Goal: Task Accomplishment & Management: Manage account settings

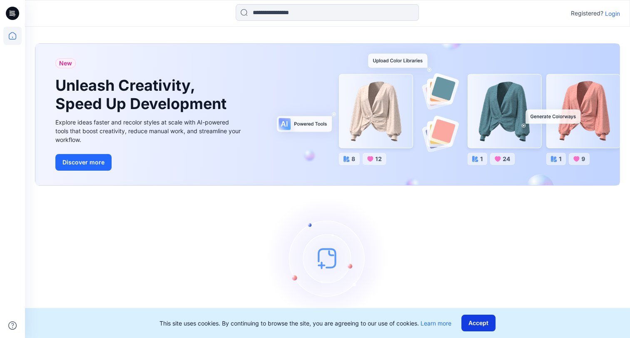
click at [483, 322] on button "Accept" at bounding box center [479, 323] width 34 height 17
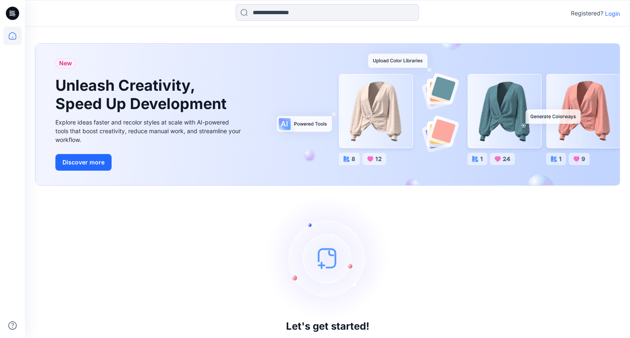
scroll to position [17, 0]
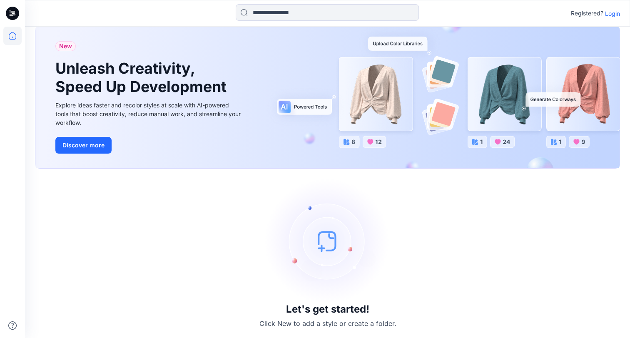
click at [13, 12] on icon at bounding box center [13, 12] width 4 height 0
click at [612, 13] on p "Login" at bounding box center [612, 13] width 15 height 9
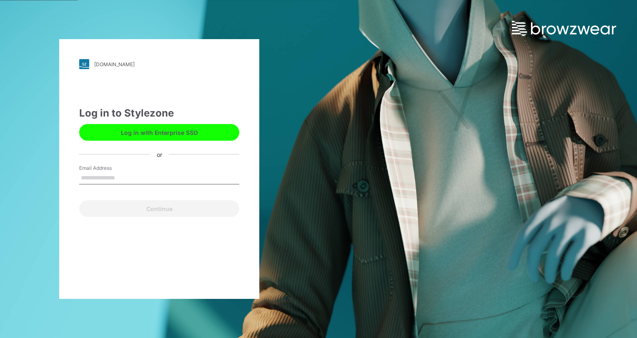
click at [87, 180] on input "Email Address" at bounding box center [159, 178] width 160 height 12
type input "**********"
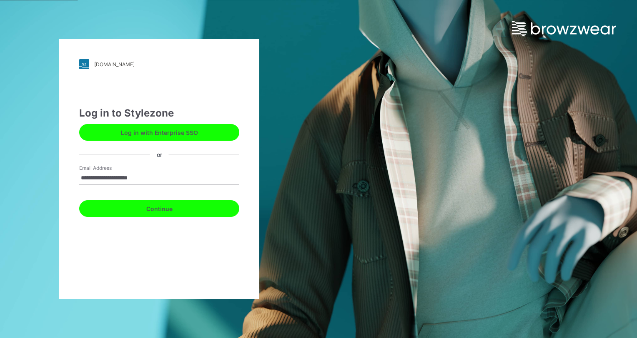
click at [126, 213] on button "Continue" at bounding box center [159, 208] width 160 height 17
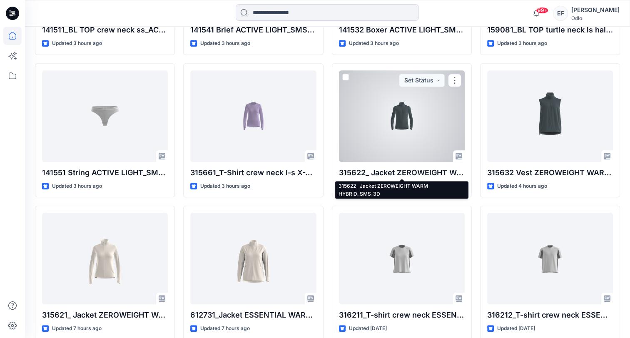
scroll to position [500, 0]
